Goal: Task Accomplishment & Management: Complete application form

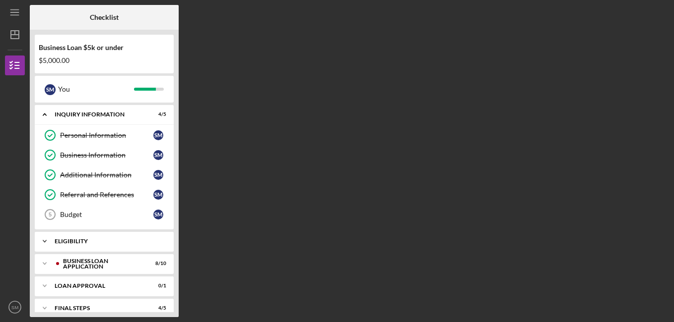
click at [102, 241] on div "Eligibility" at bounding box center [108, 242] width 107 height 6
click at [90, 306] on div "Icon/Expander Loan Approval 0 / 1" at bounding box center [104, 312] width 139 height 20
drag, startPoint x: 175, startPoint y: 140, endPoint x: 176, endPoint y: 161, distance: 21.3
click at [176, 161] on div "Business Loan $5k or under $5,000.00 S M You Icon/Expander INQUIRY INFORMATION …" at bounding box center [104, 174] width 149 height 288
drag, startPoint x: 173, startPoint y: 147, endPoint x: 172, endPoint y: 191, distance: 43.2
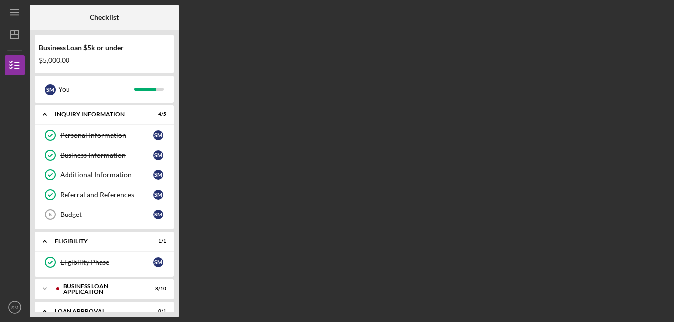
click at [172, 191] on div "Personal Information Personal Information S M Business Information Business Inf…" at bounding box center [104, 178] width 139 height 104
click at [93, 309] on div "Loan Approval" at bounding box center [108, 312] width 107 height 6
drag, startPoint x: 176, startPoint y: 146, endPoint x: 176, endPoint y: 188, distance: 41.7
click at [176, 188] on div "Business Loan $5k or under $5,000.00 S M You Icon/Expander INQUIRY INFORMATION …" at bounding box center [104, 174] width 149 height 288
click at [63, 308] on div "Icon/Expander Loan Approval 0 / 1" at bounding box center [104, 312] width 139 height 20
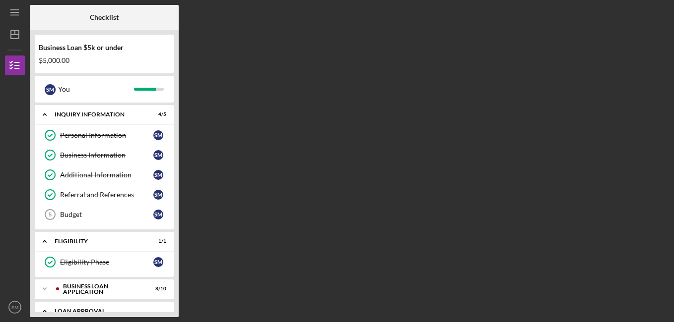
click at [44, 308] on icon "Icon/Expander" at bounding box center [45, 312] width 20 height 20
click at [91, 285] on div "Icon/Expander BUSINESS LOAN APPLICATION 8 / 10" at bounding box center [104, 289] width 139 height 20
click at [101, 286] on div "Icon/Expander BUSINESS LOAN APPLICATION 8 / 10" at bounding box center [104, 289] width 139 height 20
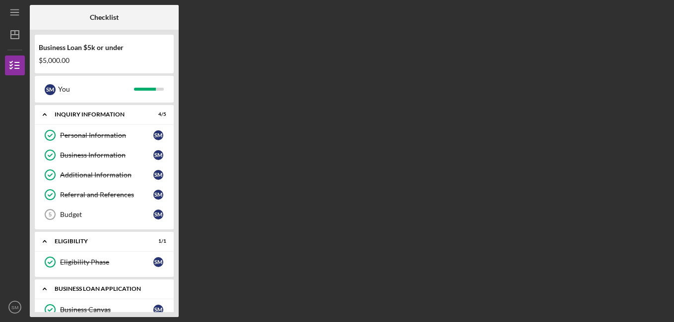
click at [102, 288] on div "BUSINESS LOAN APPLICATION" at bounding box center [108, 289] width 107 height 6
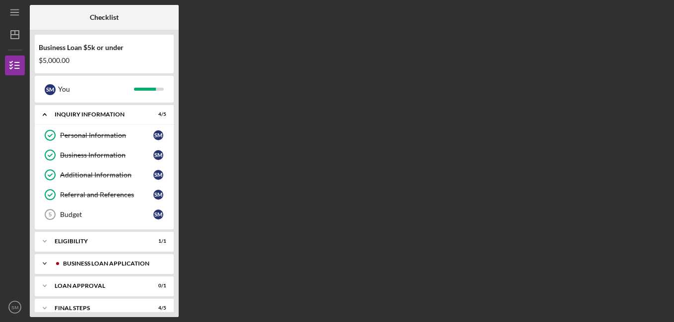
click at [102, 258] on div "Icon/Expander BUSINESS LOAN APPLICATION 8 / 10" at bounding box center [104, 264] width 139 height 20
drag, startPoint x: 174, startPoint y: 187, endPoint x: 166, endPoint y: 227, distance: 41.4
click at [166, 227] on div "Business Loan $5k or under $5,000.00 S M You Icon/Expander INQUIRY INFORMATION …" at bounding box center [104, 174] width 149 height 288
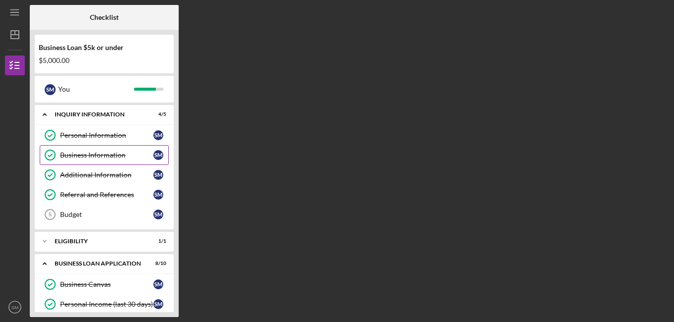
click at [132, 152] on div "Business Information" at bounding box center [106, 155] width 93 height 8
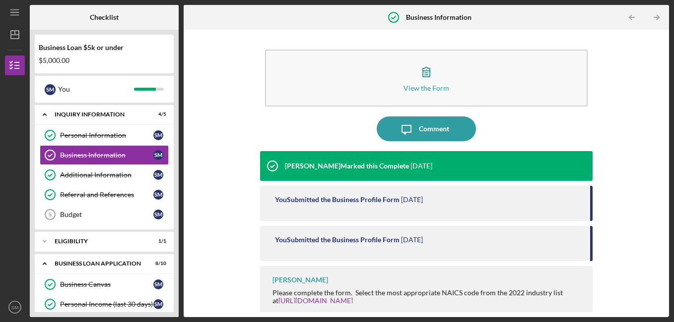
drag, startPoint x: 587, startPoint y: 198, endPoint x: 584, endPoint y: 217, distance: 18.7
click at [584, 217] on div "You Submitted the Business Profile Form [DATE]" at bounding box center [426, 203] width 333 height 35
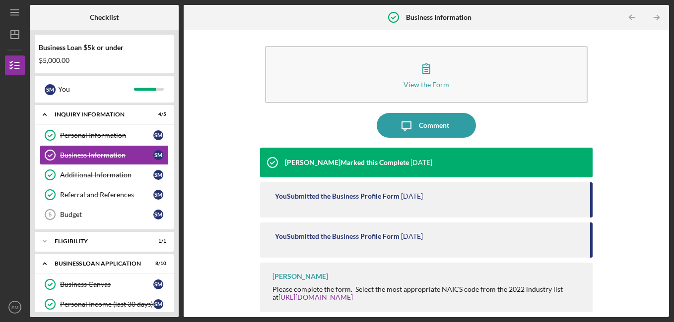
drag, startPoint x: 654, startPoint y: 186, endPoint x: 647, endPoint y: 223, distance: 37.4
click at [647, 223] on div "View the Form Form Icon/Message Comment [PERSON_NAME] Marked this Complete [DAT…" at bounding box center [426, 174] width 475 height 278
drag, startPoint x: 647, startPoint y: 223, endPoint x: 633, endPoint y: 119, distance: 104.7
click at [633, 119] on div "View the Form Form Icon/Message Comment [PERSON_NAME] Marked this Complete [DAT…" at bounding box center [426, 174] width 475 height 278
drag, startPoint x: 588, startPoint y: 212, endPoint x: 587, endPoint y: 253, distance: 41.2
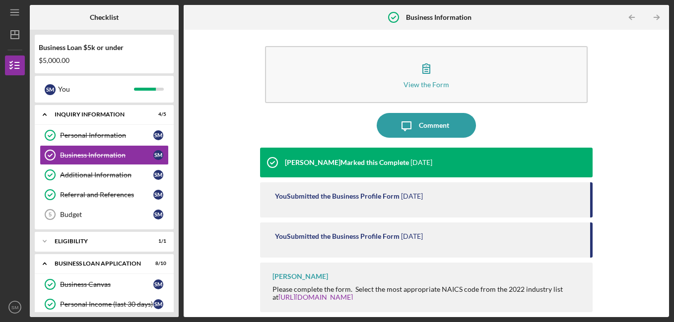
click at [587, 253] on div "[PERSON_NAME] Marked this Complete [DATE] You Submitted the Business Profile Fo…" at bounding box center [426, 223] width 333 height 151
drag, startPoint x: 587, startPoint y: 253, endPoint x: 630, endPoint y: 93, distance: 165.7
click at [630, 93] on div "View the Form Form Icon/Message Comment [PERSON_NAME] Marked this Complete [DAT…" at bounding box center [426, 174] width 475 height 278
click at [654, 15] on icon "Icon/Table Pagination Arrow" at bounding box center [656, 17] width 22 height 22
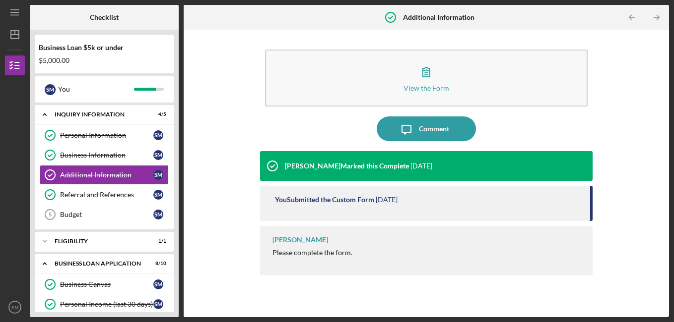
click at [654, 15] on icon "Icon/Table Pagination Arrow" at bounding box center [656, 17] width 22 height 22
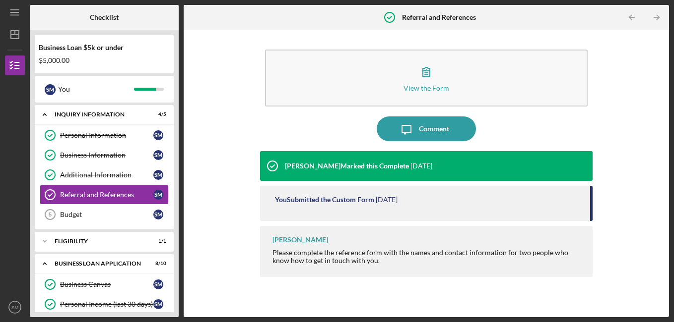
click at [654, 15] on icon "Icon/Table Pagination Arrow" at bounding box center [656, 17] width 22 height 22
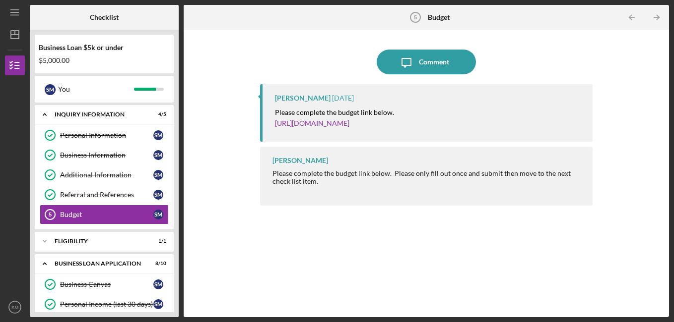
click at [654, 15] on icon "Icon/Table Pagination Arrow" at bounding box center [656, 17] width 22 height 22
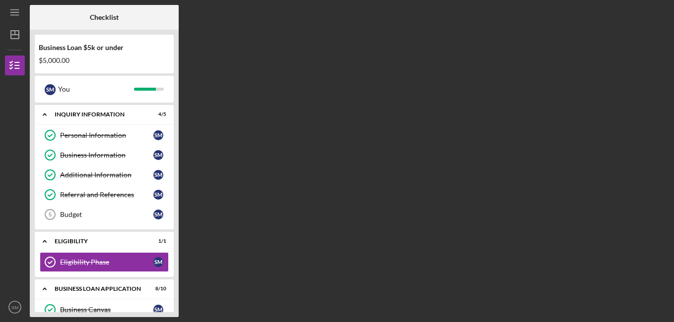
scroll to position [54, 0]
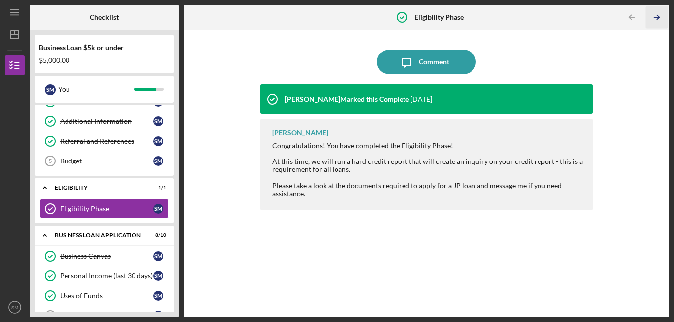
click at [654, 15] on icon "Icon/Table Pagination Arrow" at bounding box center [656, 17] width 22 height 22
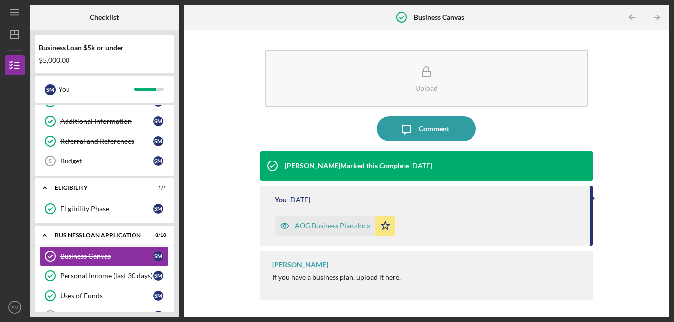
click at [654, 15] on icon "Icon/Table Pagination Arrow" at bounding box center [656, 17] width 22 height 22
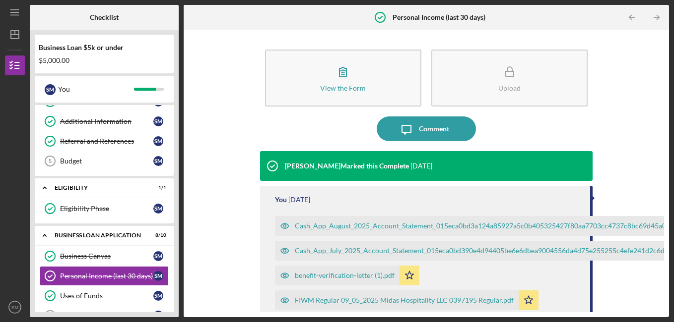
click at [654, 15] on icon "Icon/Table Pagination Arrow" at bounding box center [656, 17] width 22 height 22
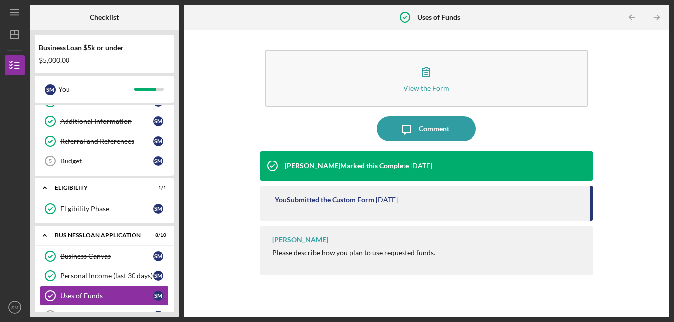
click at [654, 15] on icon "Icon/Table Pagination Arrow" at bounding box center [656, 17] width 22 height 22
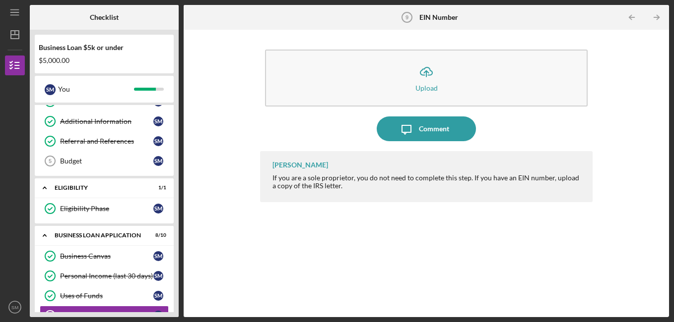
click at [654, 15] on icon "Icon/Table Pagination Arrow" at bounding box center [656, 17] width 22 height 22
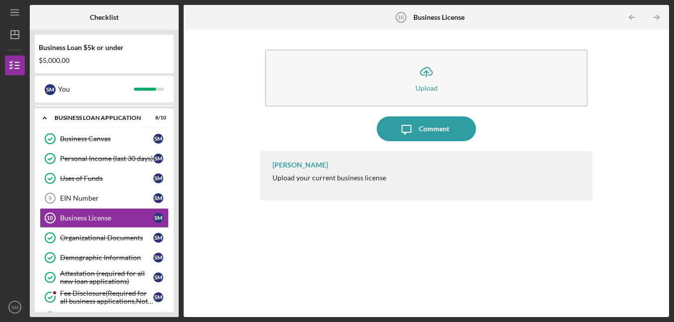
scroll to position [181, 0]
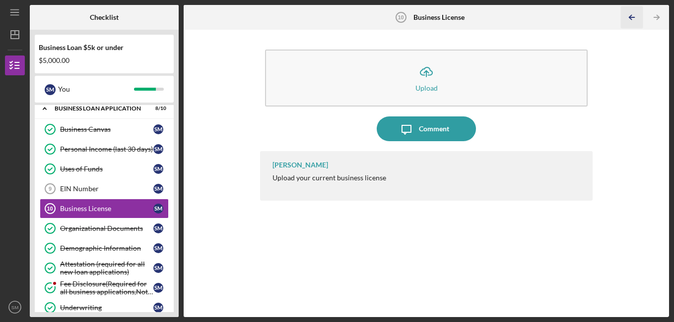
click at [631, 18] on icon "Icon/Table Pagination Arrow" at bounding box center [632, 17] width 22 height 22
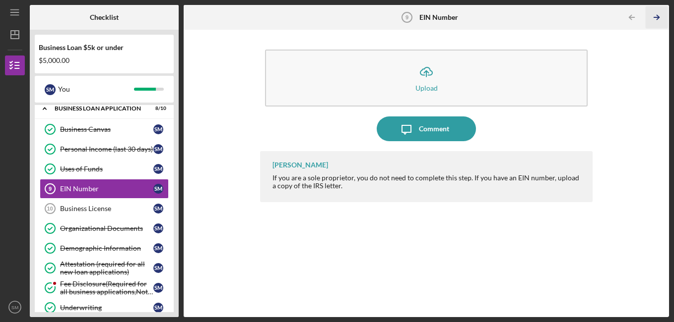
click at [653, 19] on icon "Icon/Table Pagination Arrow" at bounding box center [656, 17] width 22 height 22
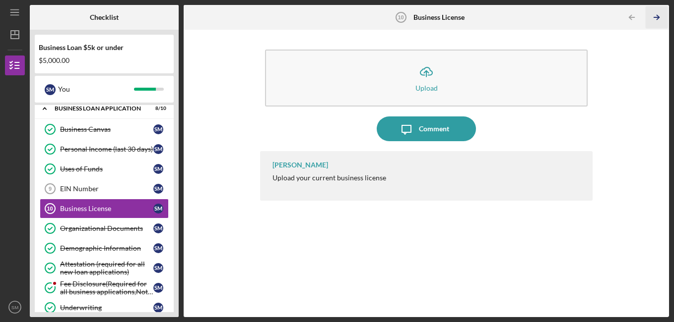
click at [653, 19] on icon "Icon/Table Pagination Arrow" at bounding box center [656, 17] width 22 height 22
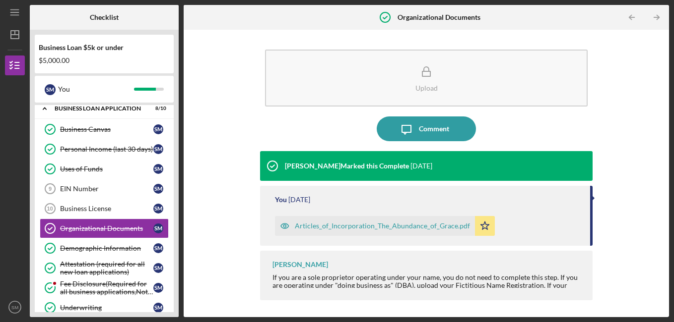
click at [653, 19] on icon "Icon/Table Pagination Arrow" at bounding box center [656, 17] width 22 height 22
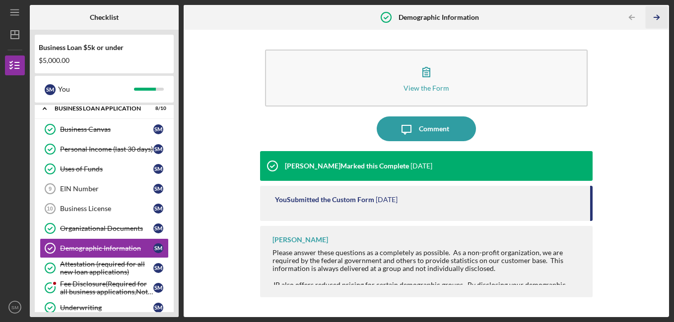
click at [653, 19] on icon "Icon/Table Pagination Arrow" at bounding box center [656, 17] width 22 height 22
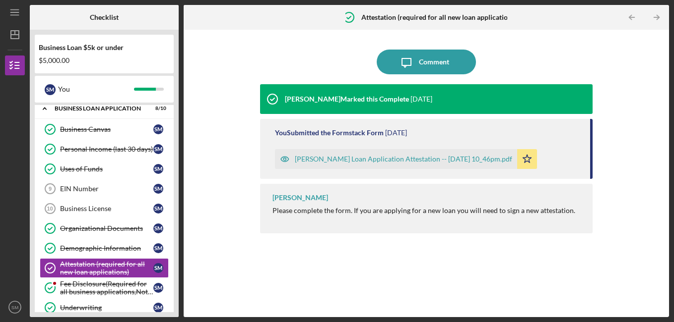
click at [653, 19] on icon "Icon/Table Pagination Arrow" at bounding box center [656, 17] width 22 height 22
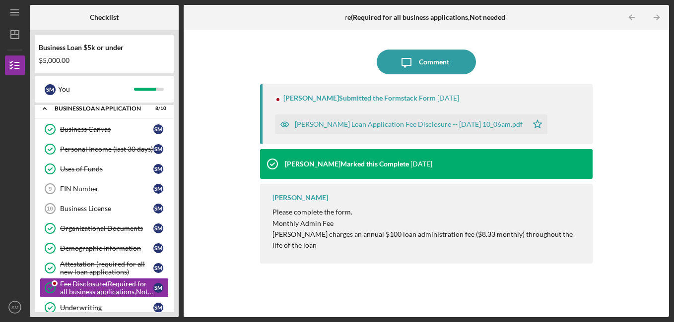
click at [653, 19] on icon "Icon/Table Pagination Arrow" at bounding box center [656, 17] width 22 height 22
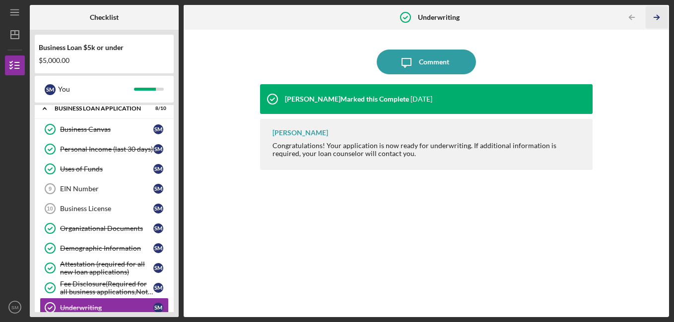
click at [653, 19] on icon "Icon/Table Pagination Arrow" at bounding box center [656, 17] width 22 height 22
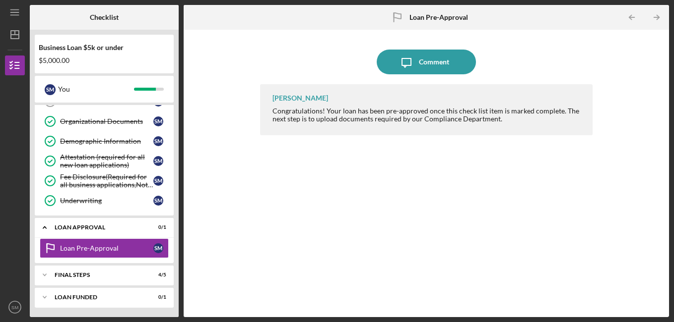
scroll to position [288, 0]
click at [653, 16] on icon "Icon/Table Pagination Arrow" at bounding box center [656, 17] width 22 height 22
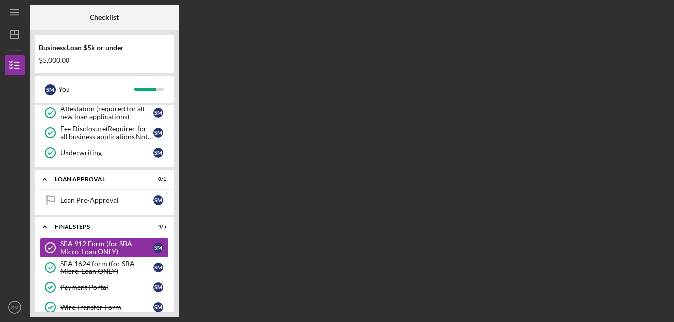
scroll to position [375, 0]
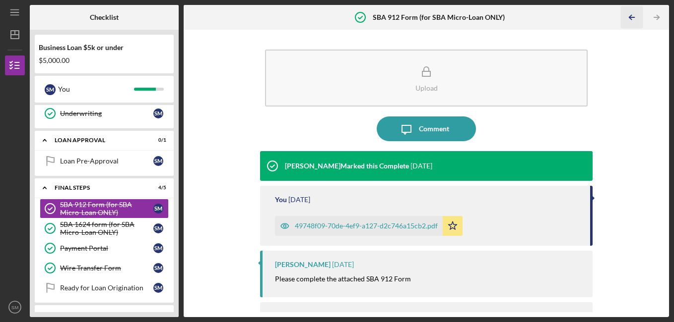
click at [633, 13] on icon "Icon/Table Pagination Arrow" at bounding box center [632, 17] width 22 height 22
